Goal: Information Seeking & Learning: Learn about a topic

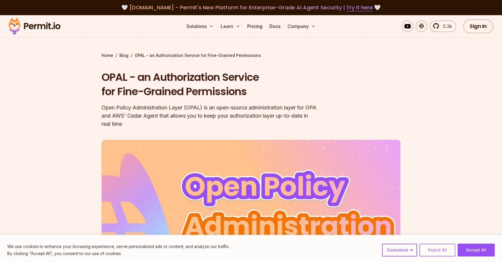
click at [438, 251] on button "Reject All" at bounding box center [437, 250] width 36 height 13
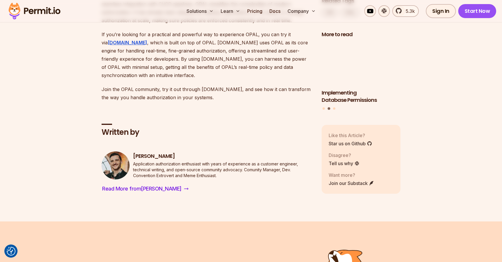
scroll to position [3718, 0]
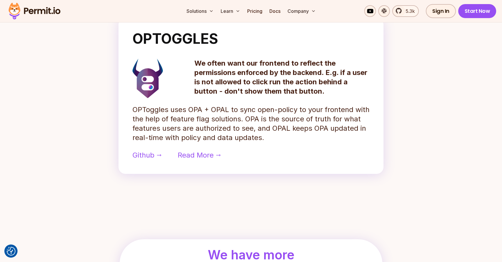
scroll to position [493, 0]
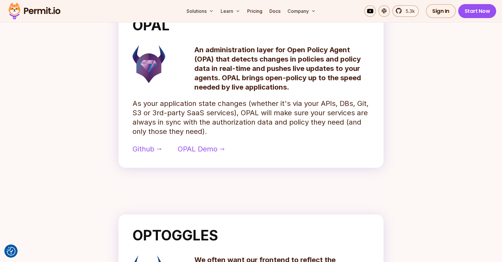
scroll to position [293, 0]
click at [191, 150] on span "OPAL Demo" at bounding box center [198, 148] width 40 height 9
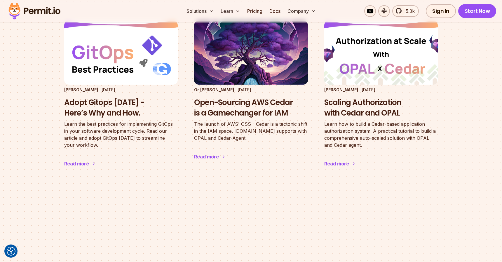
scroll to position [1157, 0]
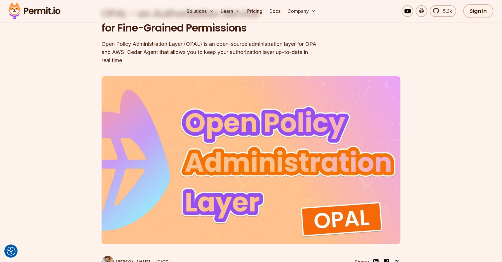
scroll to position [77, 0]
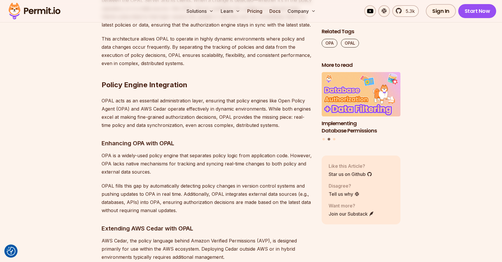
scroll to position [4034, 0]
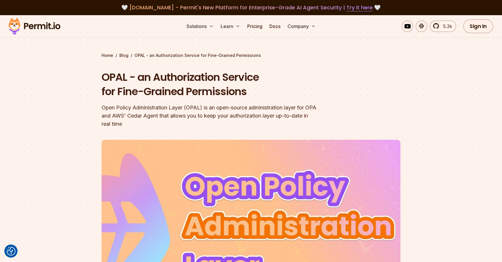
click at [441, 142] on div at bounding box center [251, 243] width 502 height 220
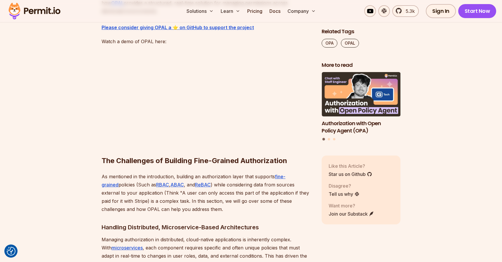
scroll to position [487, 0]
